Goal: Information Seeking & Learning: Learn about a topic

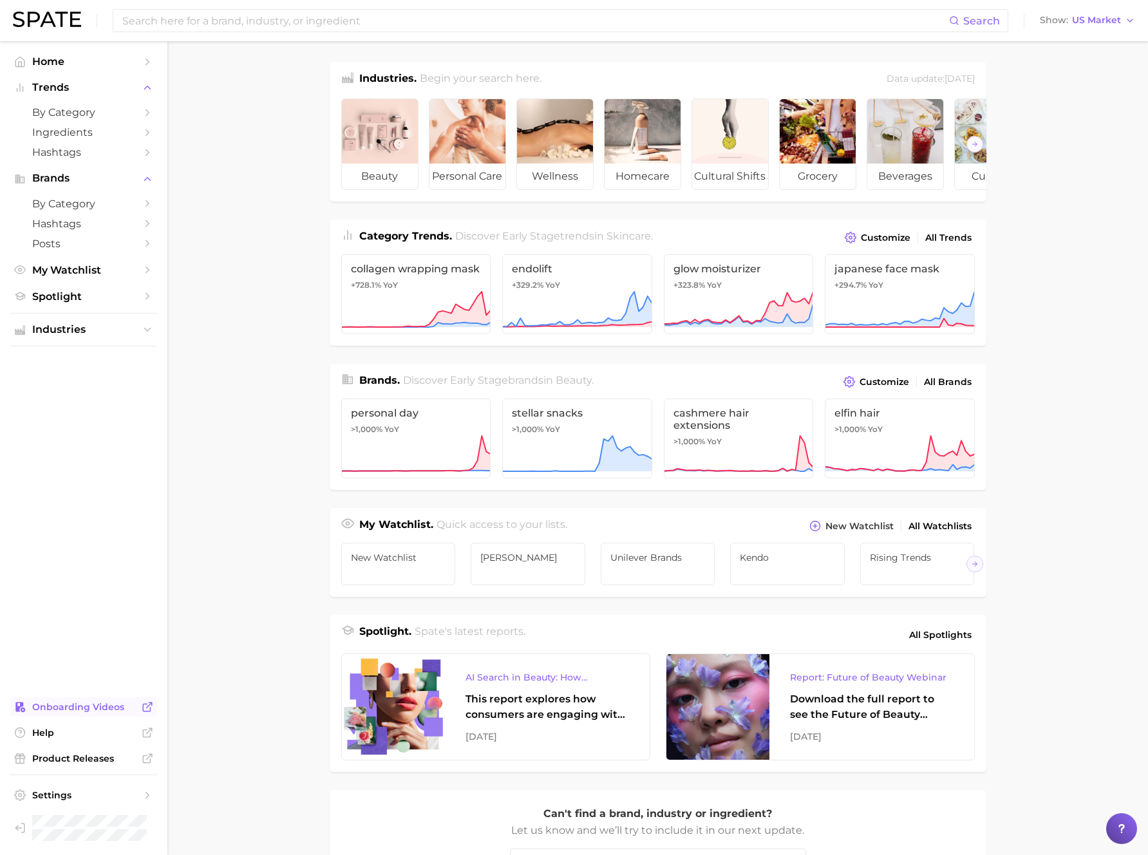
click at [90, 707] on span "Onboarding Videos" at bounding box center [83, 707] width 103 height 12
click at [555, 722] on div "This report explores how consumers are engaging with AI-powered search tools — …" at bounding box center [548, 707] width 164 height 31
click at [278, 15] on input at bounding box center [535, 21] width 828 height 22
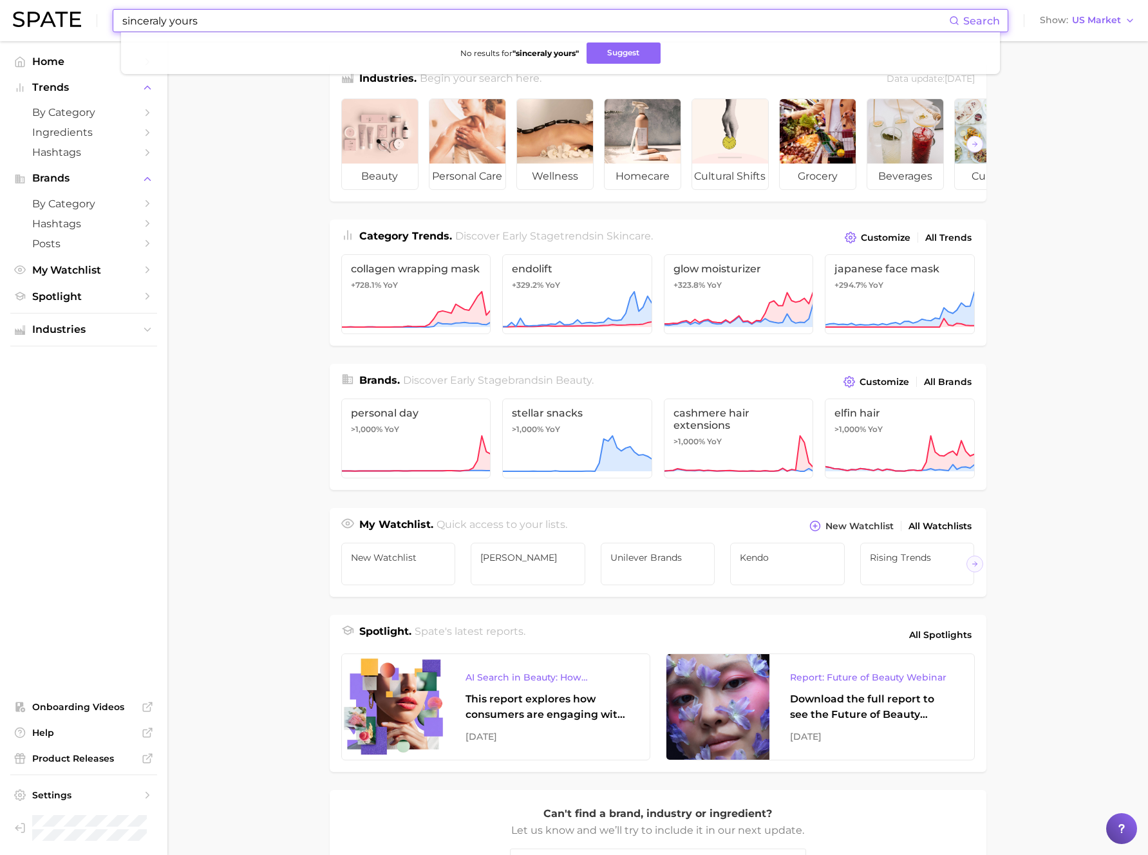
click at [160, 21] on input "sinceraly yours" at bounding box center [535, 21] width 828 height 22
click at [621, 52] on button "Suggest" at bounding box center [624, 53] width 74 height 21
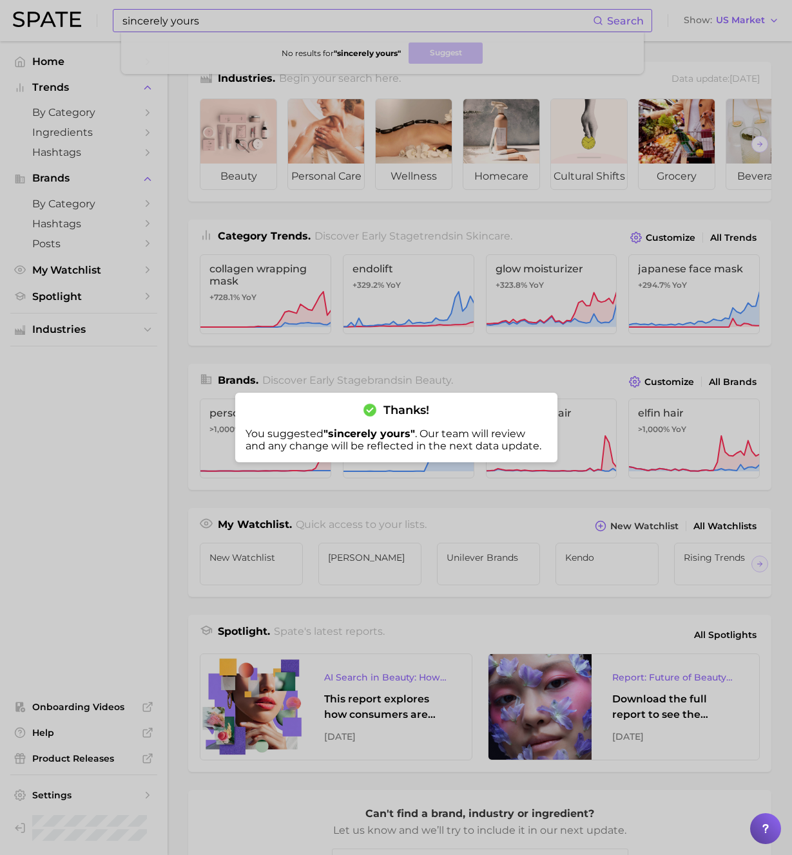
click at [159, 8] on div at bounding box center [396, 427] width 792 height 855
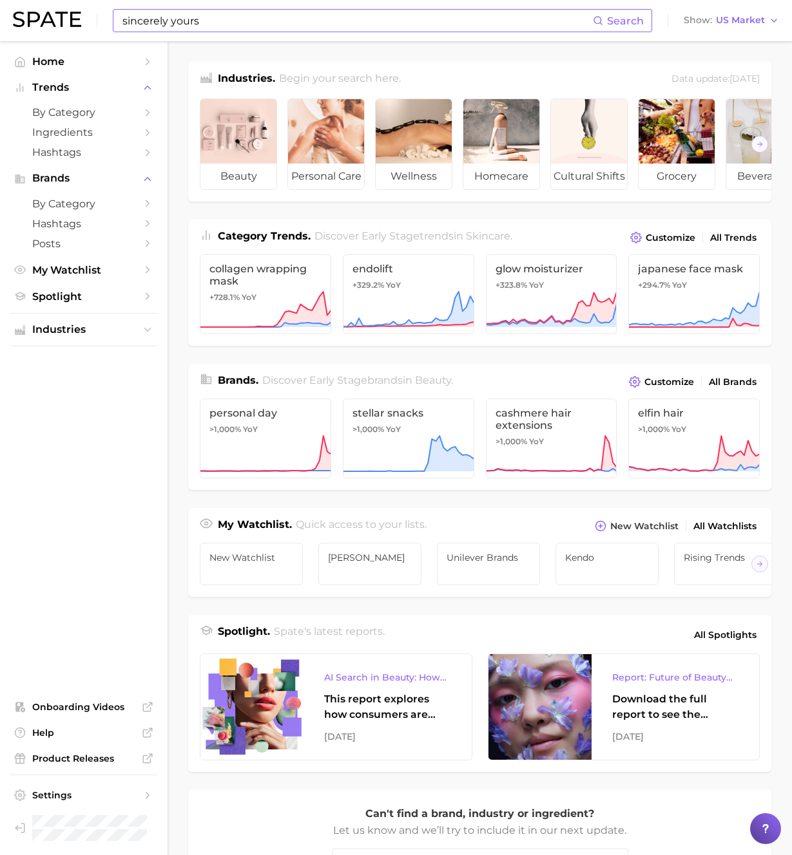
click at [191, 18] on input "sincerely yours" at bounding box center [356, 21] width 471 height 22
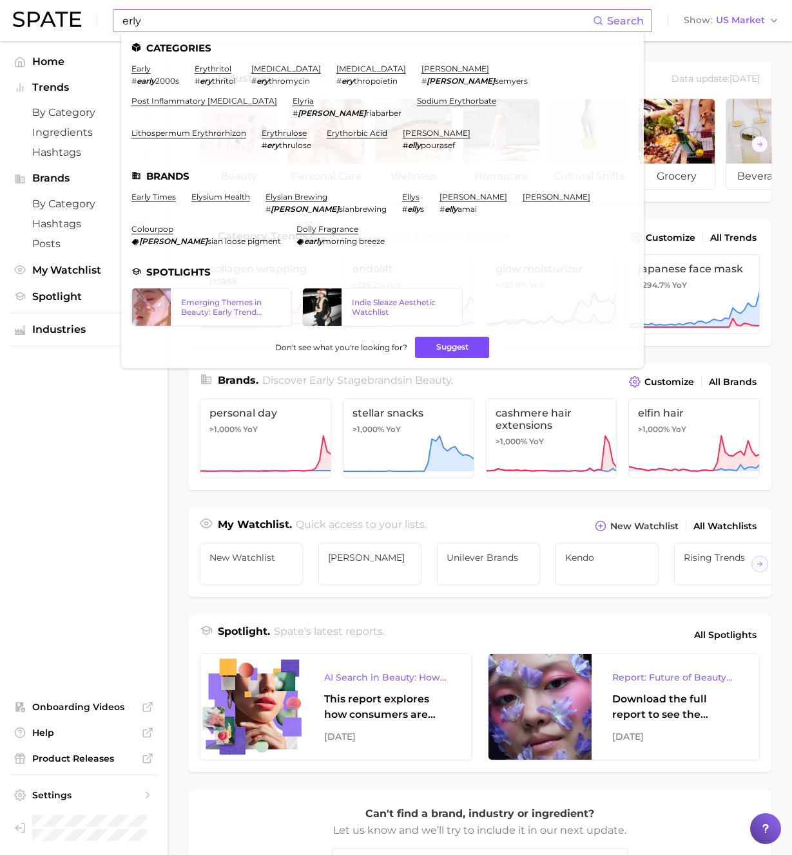
click at [460, 348] on button "Suggest" at bounding box center [452, 347] width 74 height 21
click at [191, 22] on input "erly" at bounding box center [356, 21] width 471 height 22
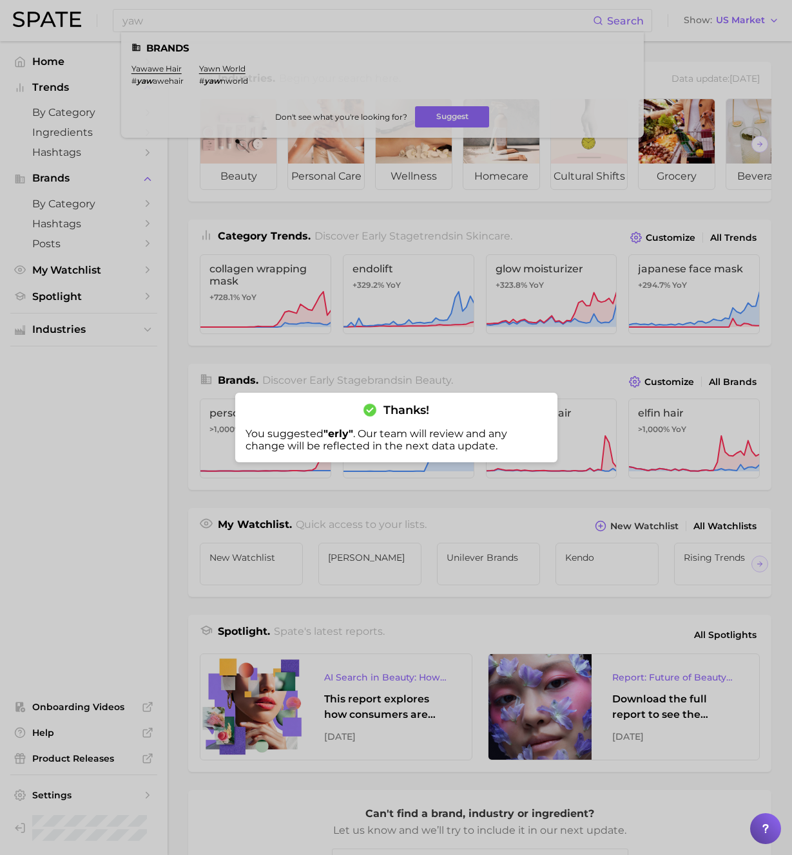
click at [184, 21] on div at bounding box center [396, 427] width 792 height 855
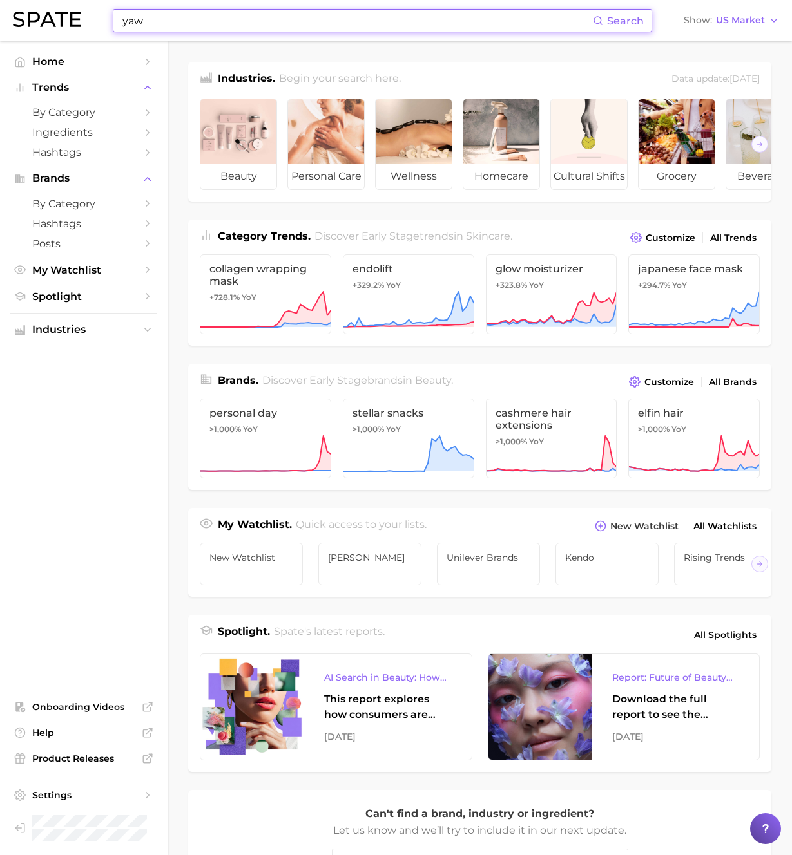
click at [184, 21] on input "yaw" at bounding box center [356, 21] width 471 height 22
type input "yawn"
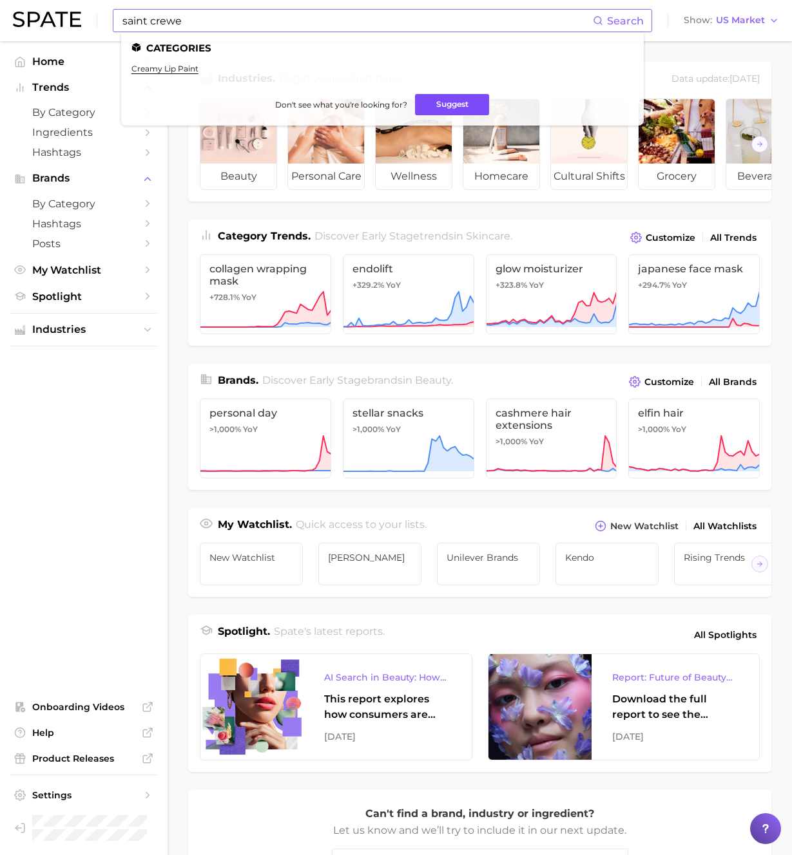
click at [442, 103] on button "Suggest" at bounding box center [452, 104] width 74 height 21
click at [196, 17] on input "saint crewe" at bounding box center [356, 21] width 471 height 22
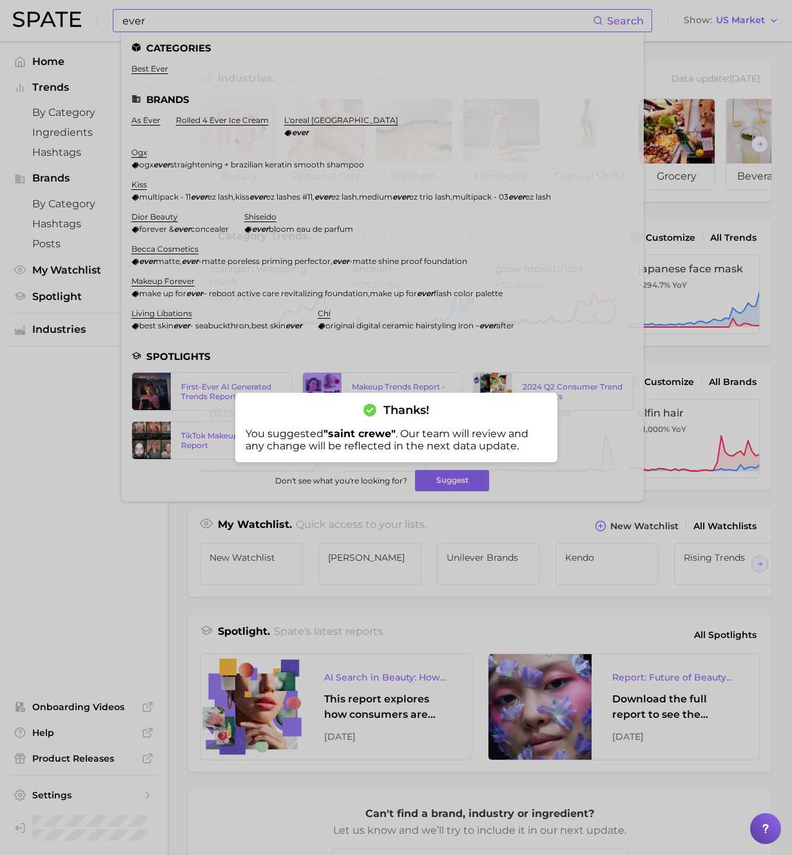
click at [211, 17] on div at bounding box center [396, 427] width 792 height 855
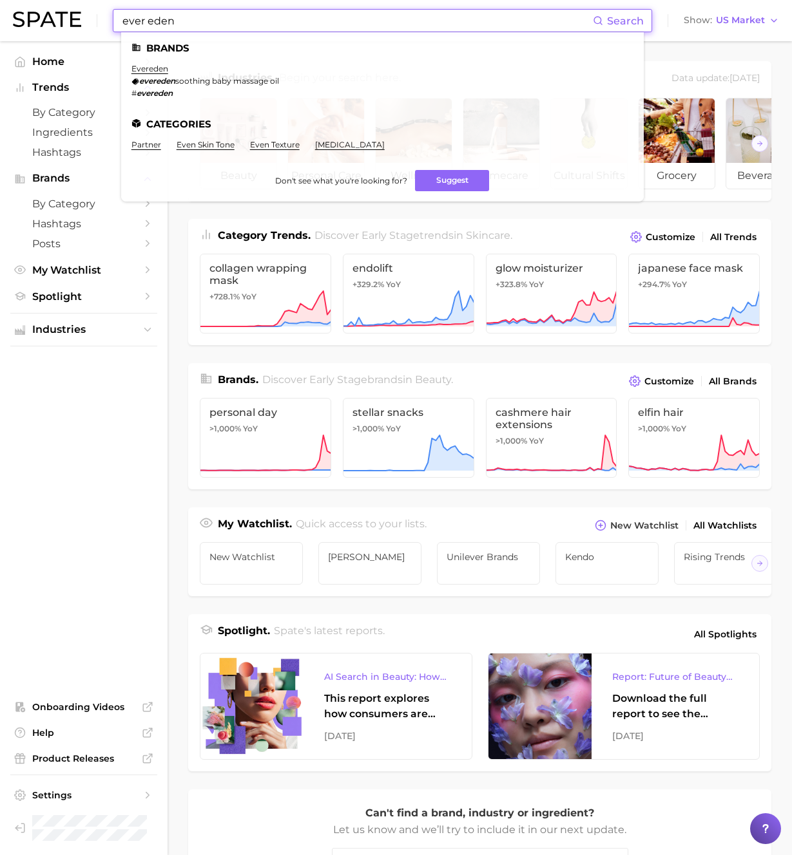
scroll to position [2, 0]
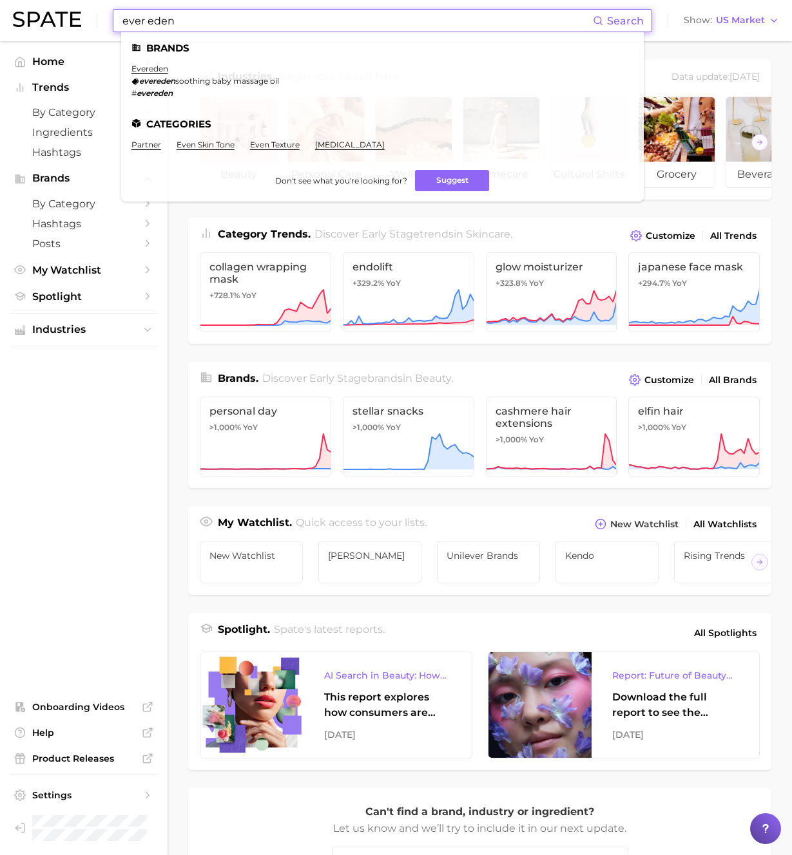
click at [364, 15] on input "ever eden" at bounding box center [356, 21] width 471 height 22
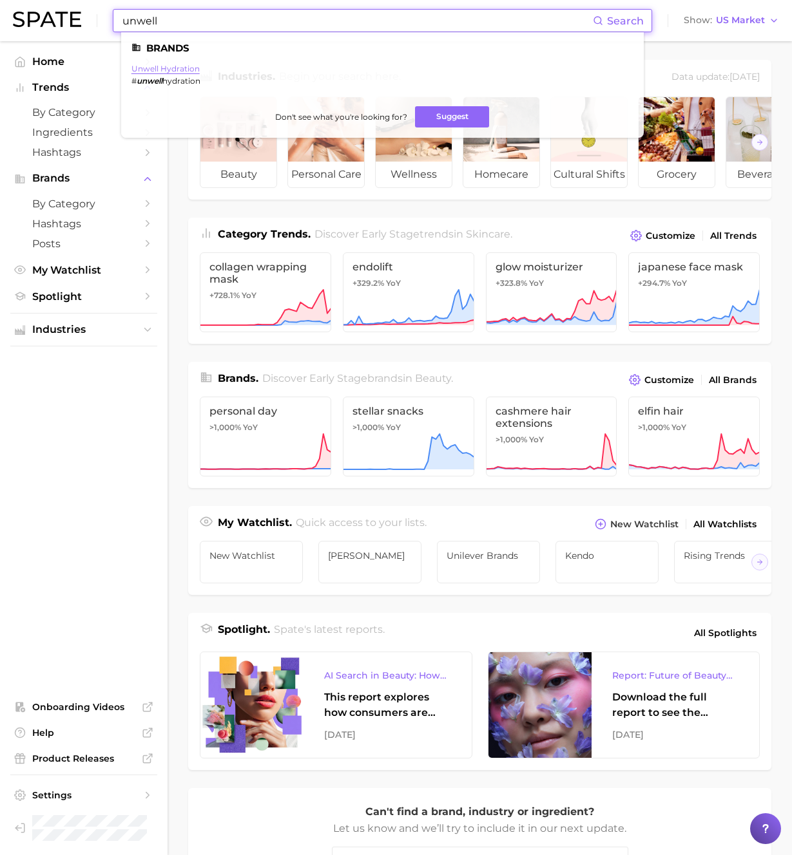
type input "unwell"
click at [185, 70] on link "unwell hydration" at bounding box center [165, 69] width 68 height 10
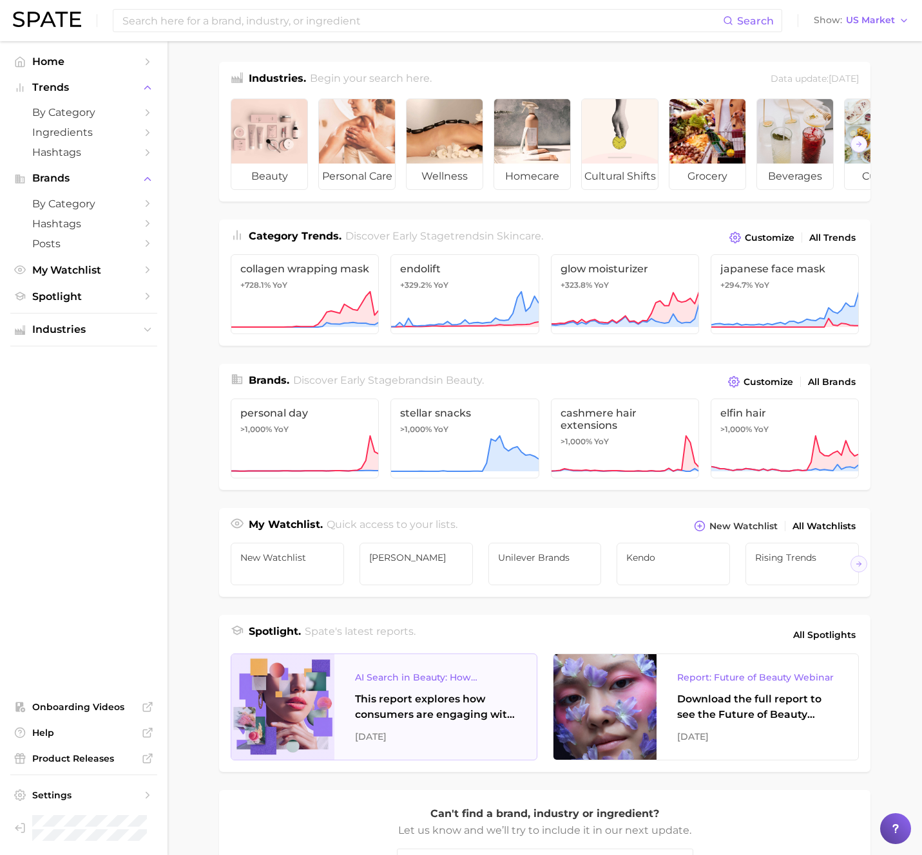
click at [373, 707] on div "This report explores how consumers are engaging with AI-powered search tools — …" at bounding box center [435, 707] width 161 height 31
